Goal: Information Seeking & Learning: Learn about a topic

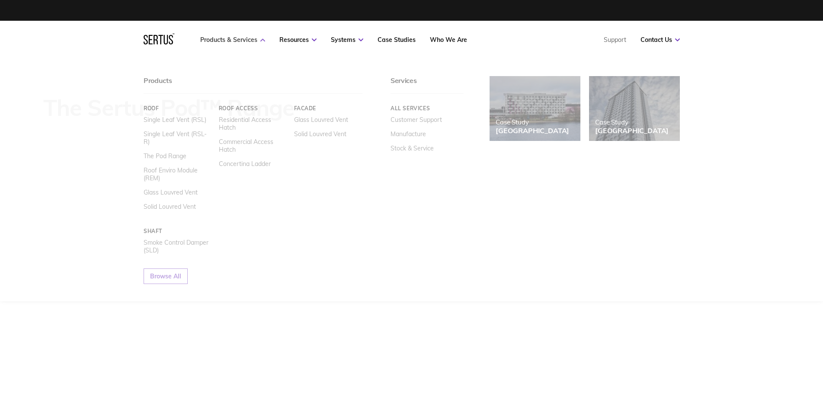
click at [234, 37] on link "Products & Services" at bounding box center [232, 40] width 65 height 8
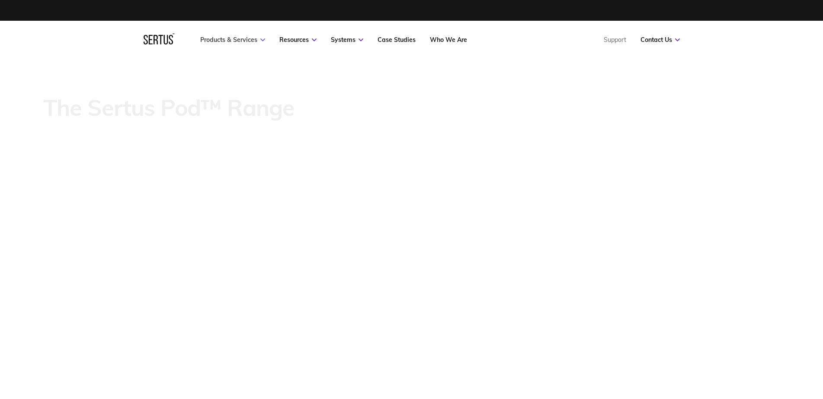
click at [234, 37] on link "Products & Services" at bounding box center [232, 40] width 65 height 8
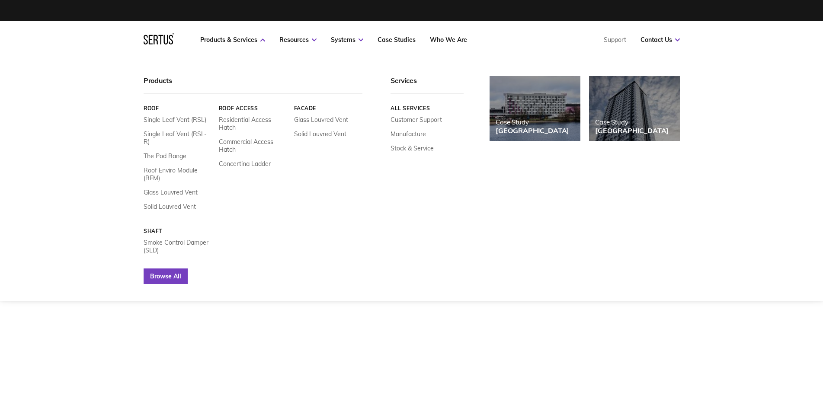
click at [157, 269] on link "Browse All" at bounding box center [166, 277] width 44 height 16
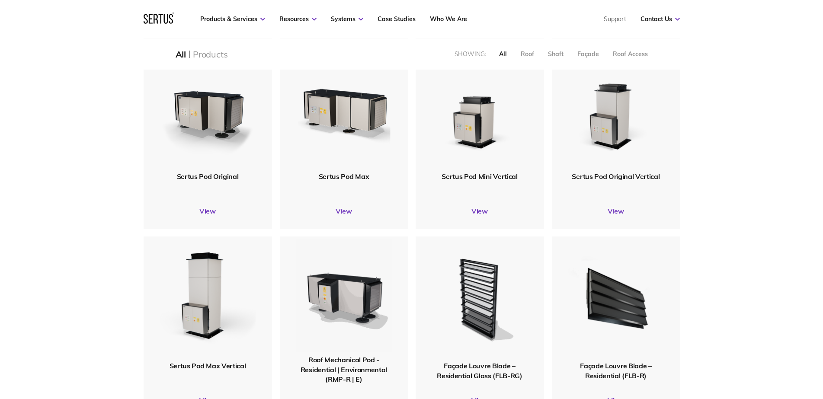
scroll to position [433, 0]
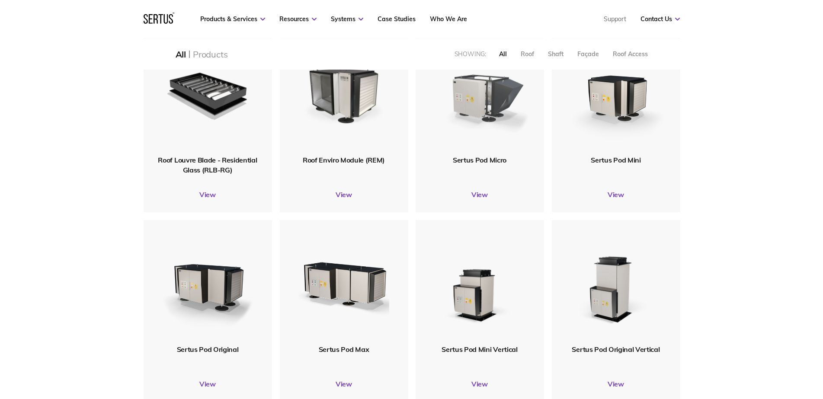
click at [485, 103] on img at bounding box center [479, 92] width 103 height 127
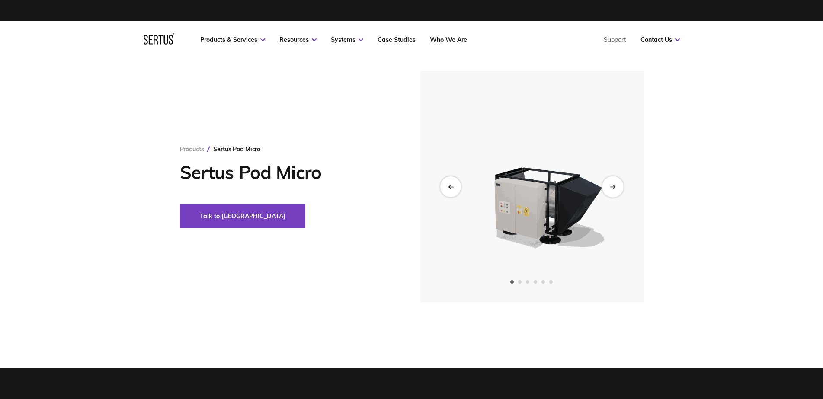
click at [609, 185] on div "Next slide" at bounding box center [612, 186] width 21 height 21
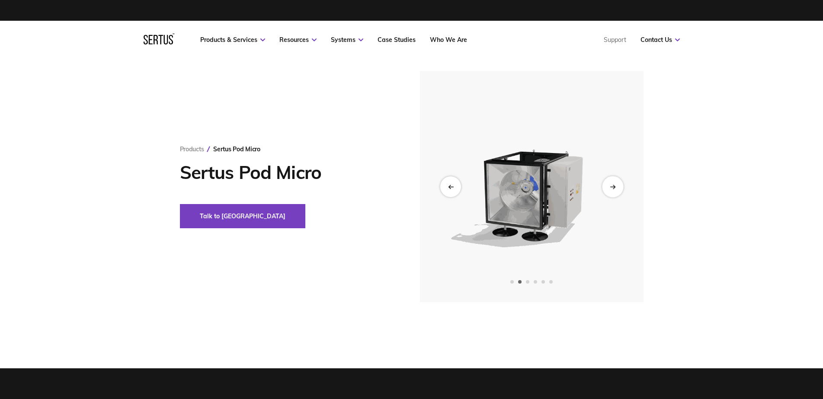
click at [609, 186] on div "Next slide" at bounding box center [612, 186] width 21 height 21
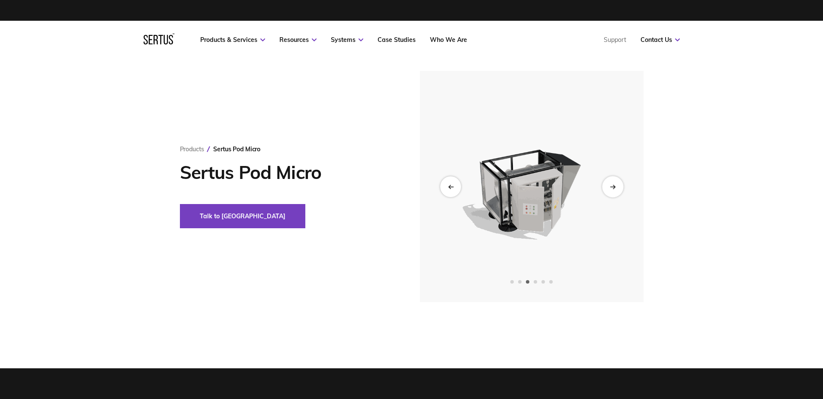
click at [609, 186] on div "Next slide" at bounding box center [612, 186] width 21 height 21
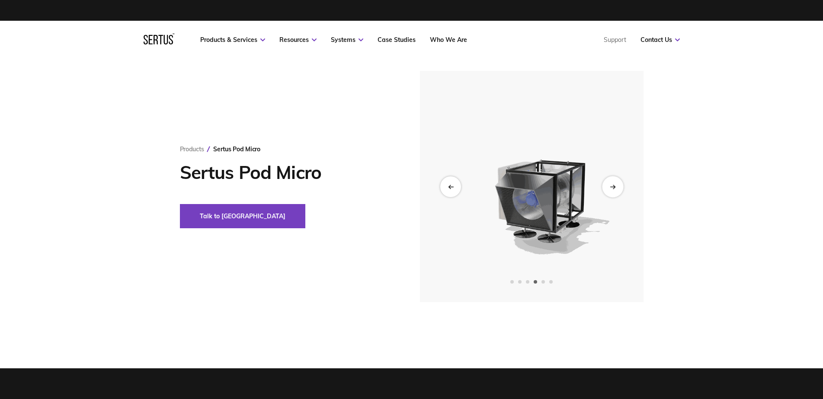
click at [609, 186] on div "Next slide" at bounding box center [612, 186] width 21 height 21
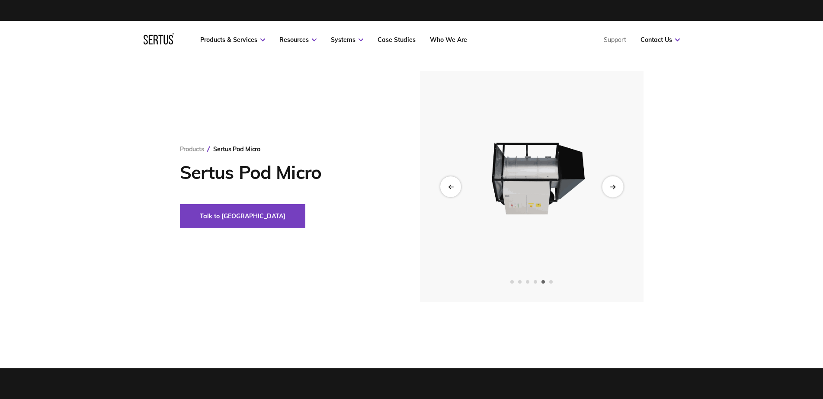
click at [609, 186] on div "Next slide" at bounding box center [612, 186] width 21 height 21
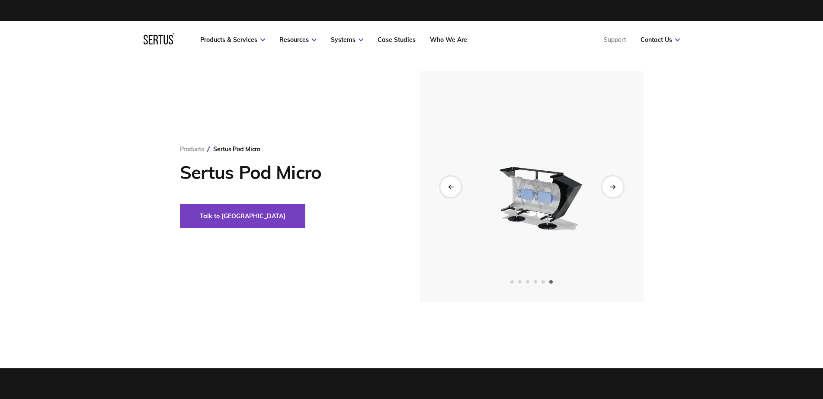
click at [609, 186] on div "Next slide" at bounding box center [612, 186] width 21 height 21
